Goal: Information Seeking & Learning: Find specific page/section

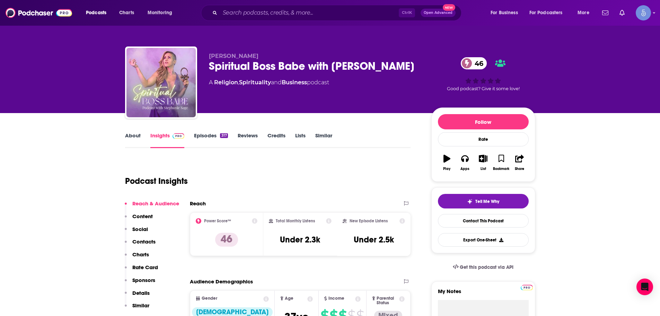
click at [243, 25] on div "Podcasts Charts Monitoring Ctrl K Open Advanced New For Business For Podcasters…" at bounding box center [330, 13] width 660 height 26
click at [248, 11] on input "Search podcasts, credits, & more..." at bounding box center [309, 12] width 179 height 11
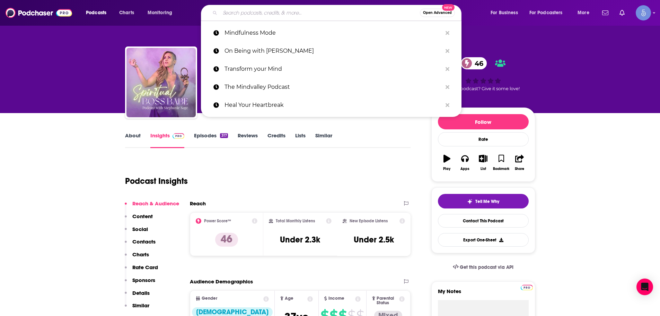
paste input "The Synergy Connection Show"
type input "The Synergy Connection Show"
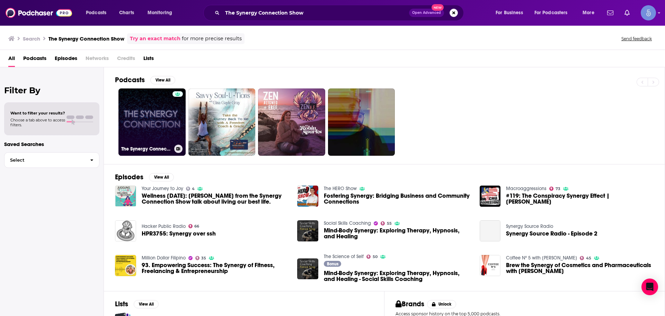
click at [173, 131] on div at bounding box center [178, 117] width 10 height 53
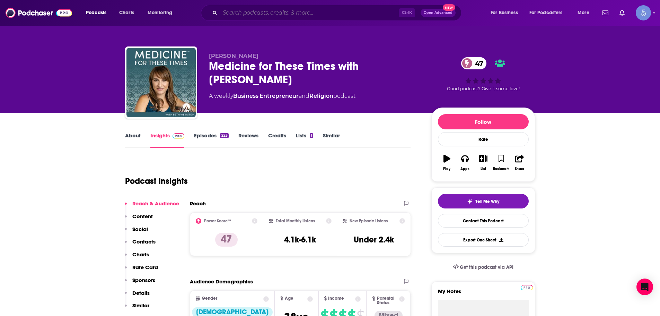
click at [281, 15] on input "Search podcasts, credits, & more..." at bounding box center [309, 12] width 179 height 11
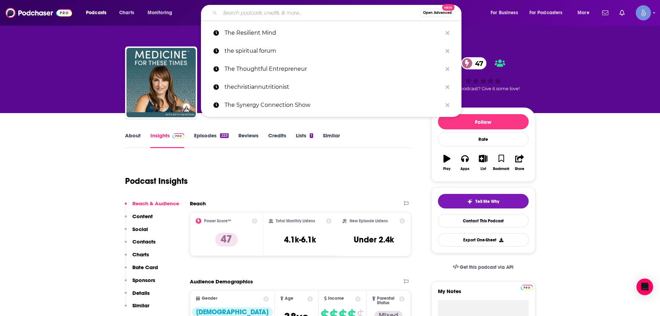
paste input "Empowerment Unleashed Now"
type input "Empowerment Unleashed Now"
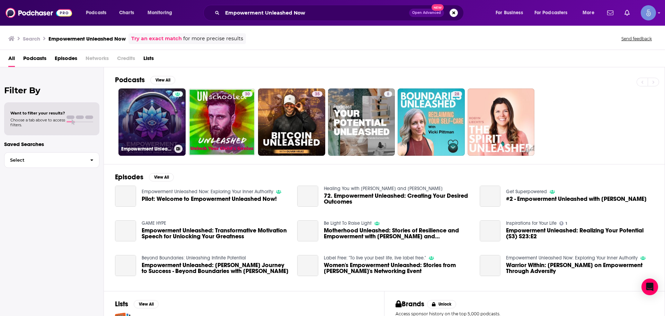
click at [145, 131] on link "Empowerment Unleashed Now: Exploring Your Inner Authority" at bounding box center [152, 121] width 67 height 67
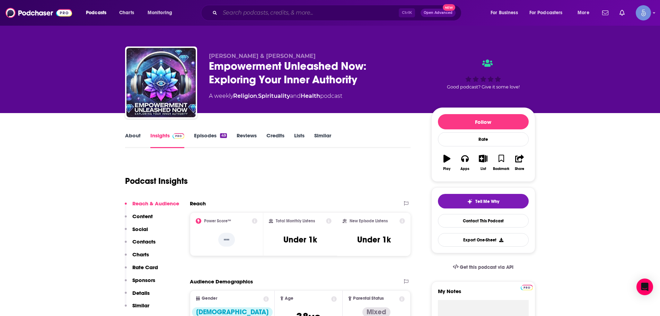
click at [335, 14] on input "Search podcasts, credits, & more..." at bounding box center [309, 12] width 179 height 11
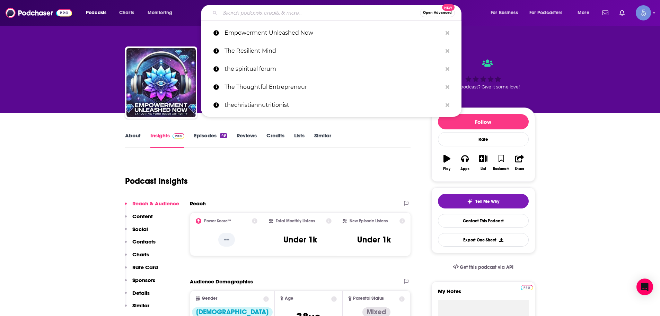
paste input "HypnoGeeks Podcast"
type input "HypnoGeeks Podcast"
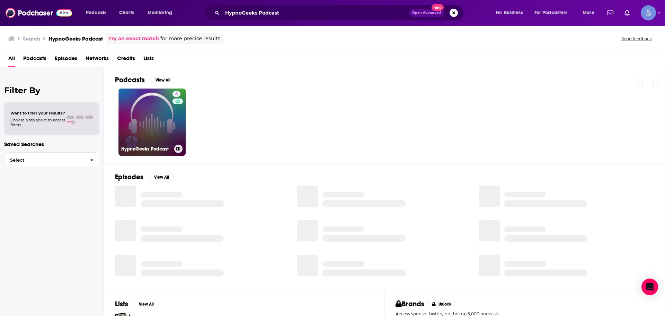
click at [167, 136] on link "6 HypnoGeeks Podcast" at bounding box center [152, 121] width 67 height 67
